Goal: Check status

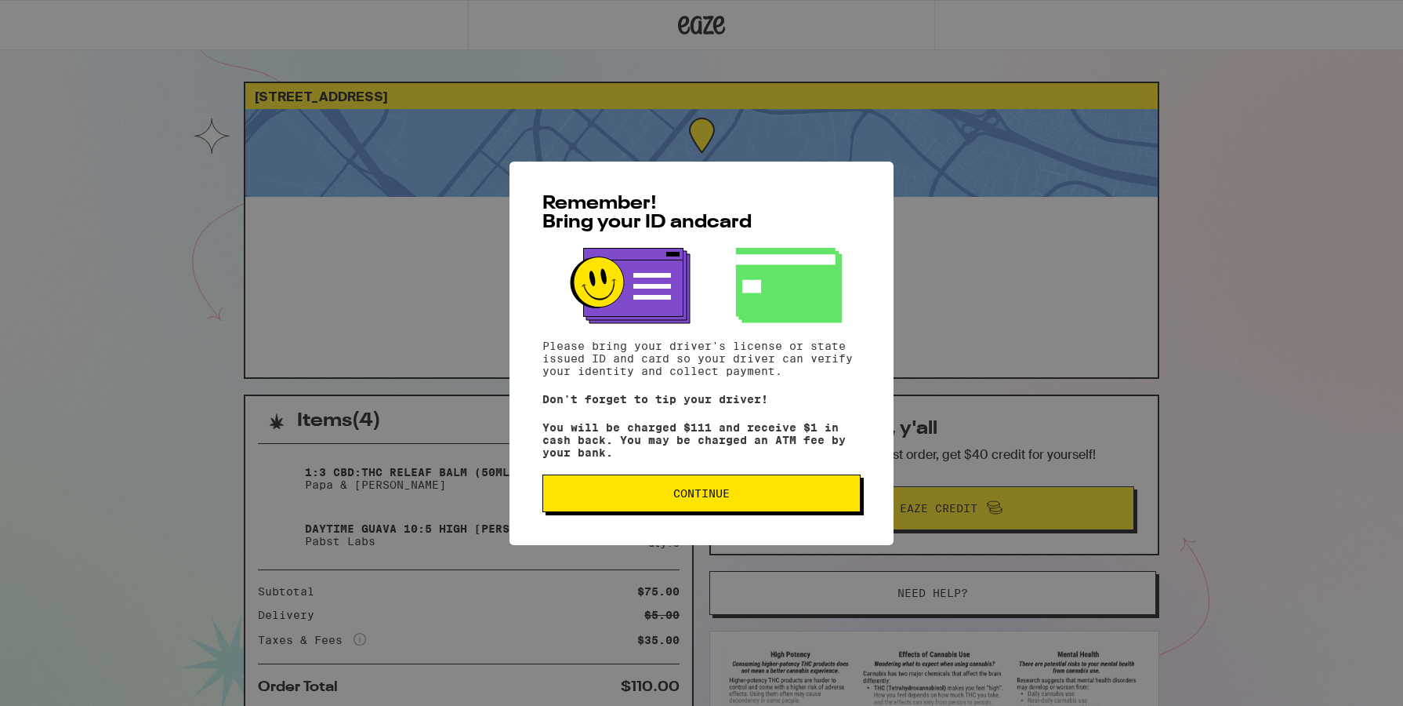
click at [778, 510] on button "Continue" at bounding box center [702, 493] width 318 height 38
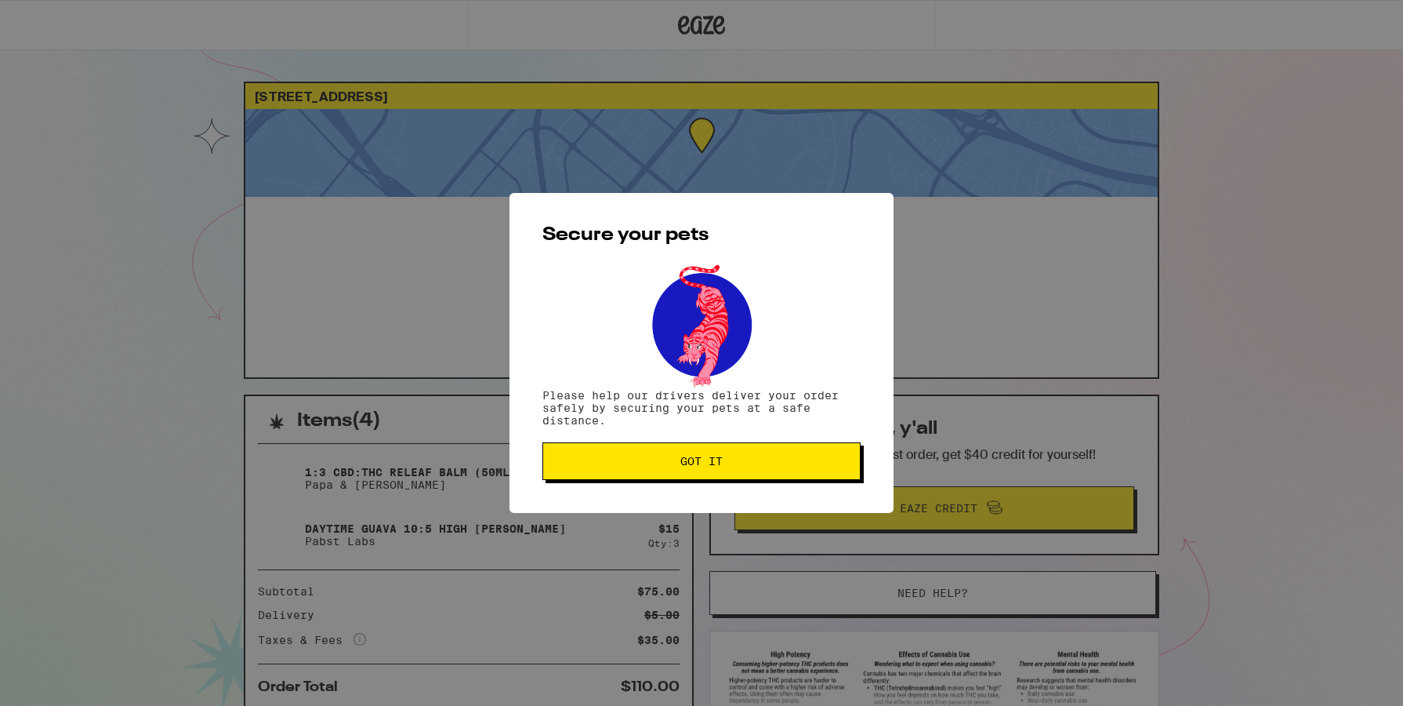
click at [748, 455] on button "Got it" at bounding box center [702, 461] width 318 height 38
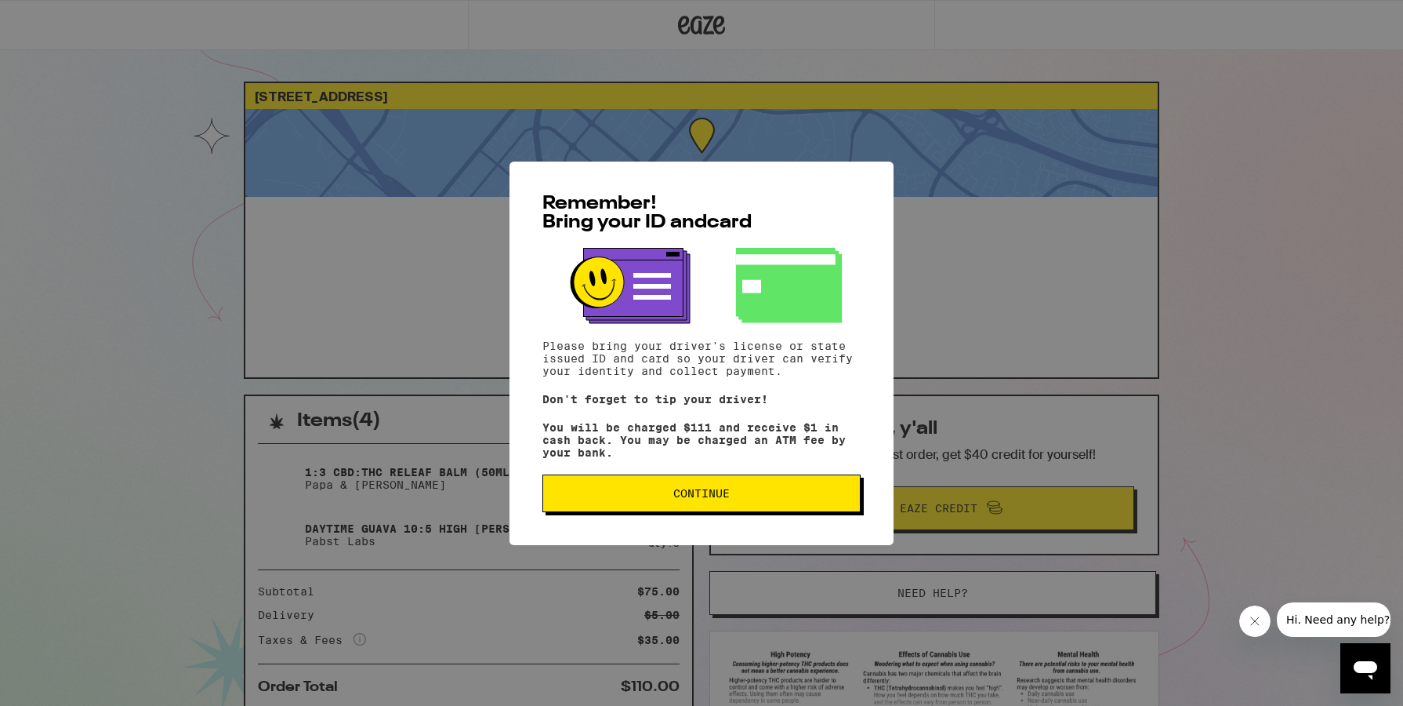
click at [725, 492] on button "Continue" at bounding box center [702, 493] width 318 height 38
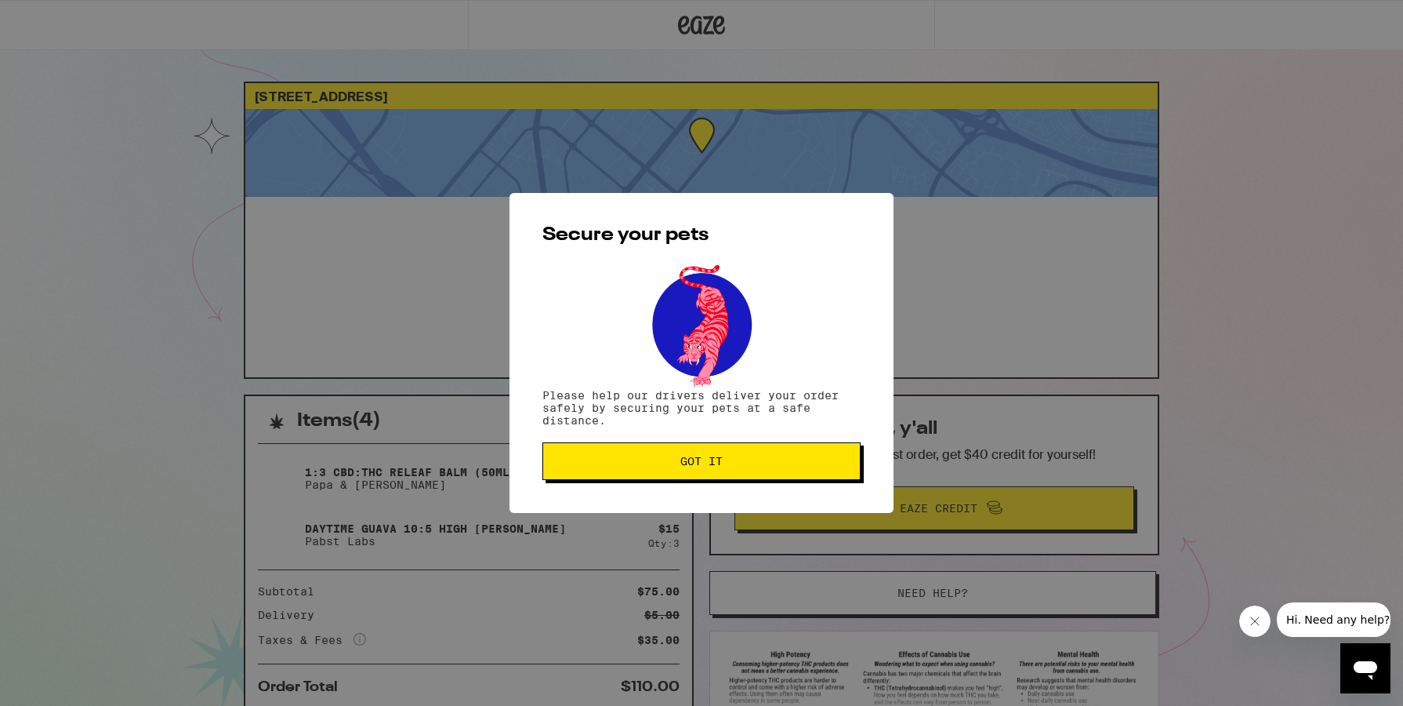
click at [695, 466] on span "Got it" at bounding box center [701, 460] width 42 height 11
